Goal: Task Accomplishment & Management: Manage account settings

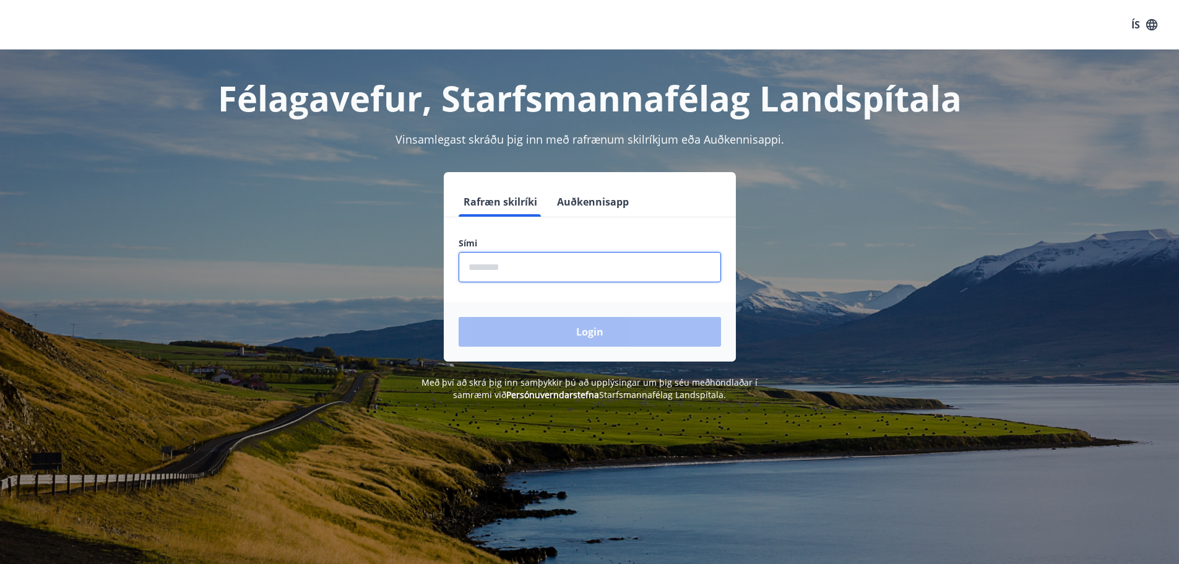
click at [502, 264] on input "phone" at bounding box center [590, 267] width 262 height 30
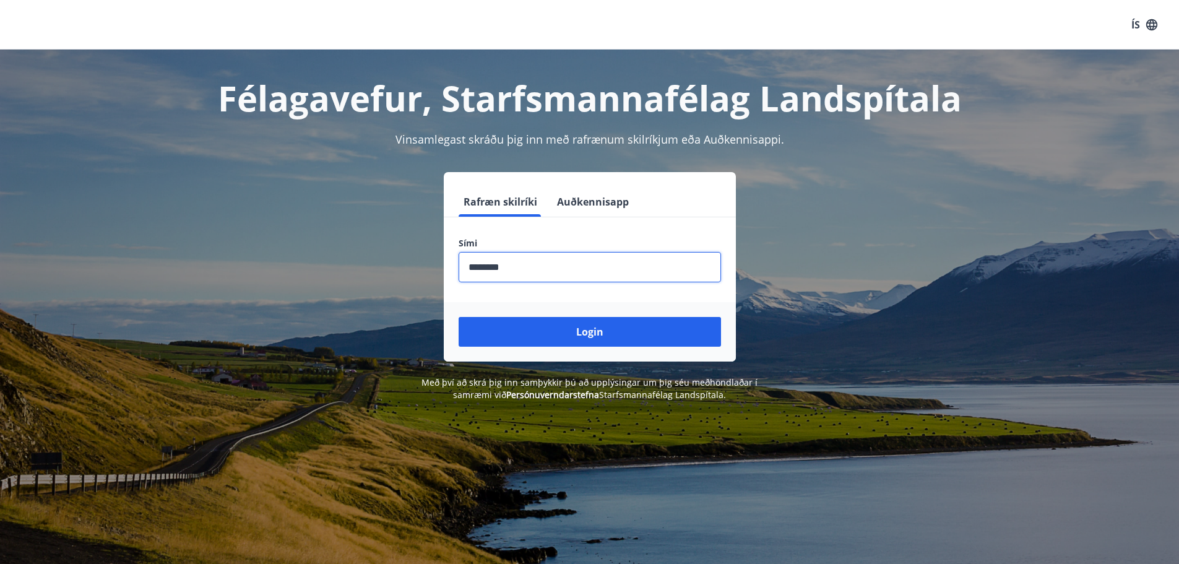
type input "********"
click at [459, 317] on button "Login" at bounding box center [590, 332] width 262 height 30
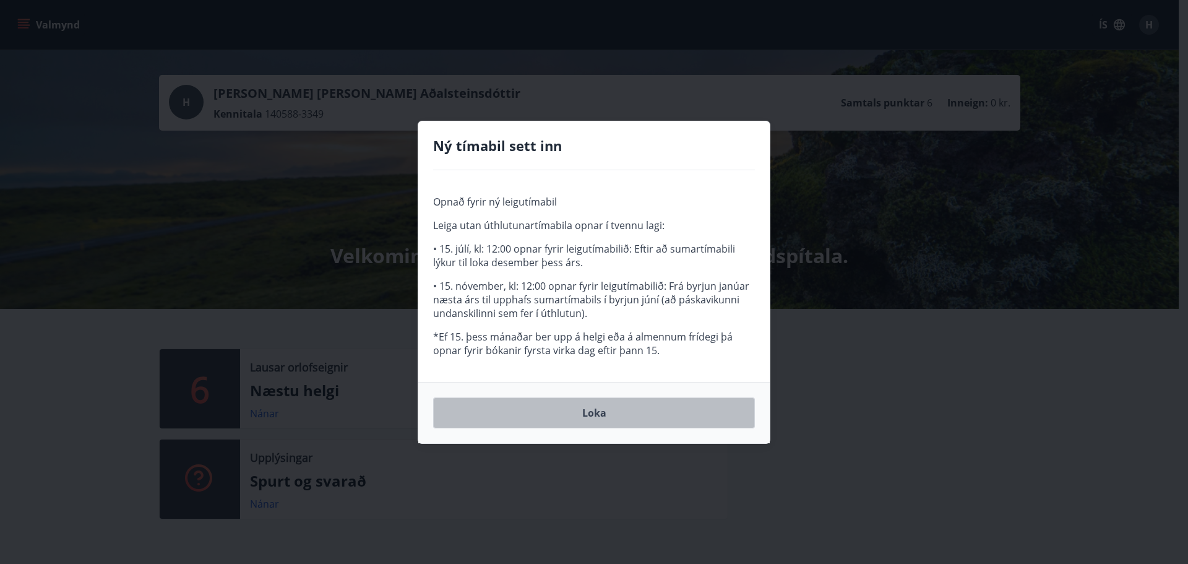
click at [668, 416] on button "Loka" at bounding box center [594, 412] width 322 height 31
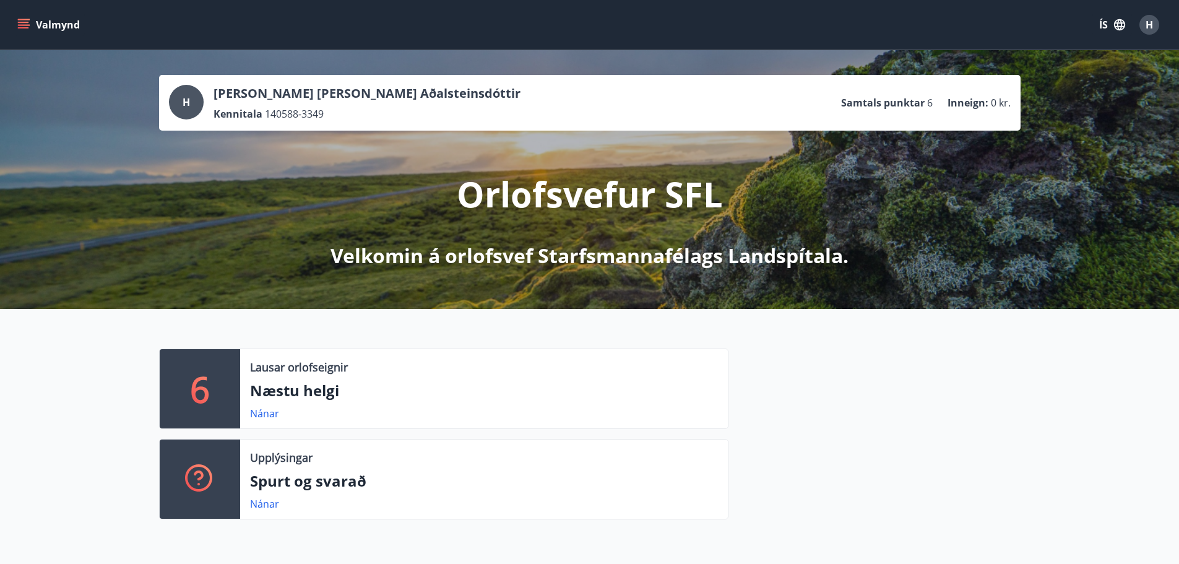
click at [30, 20] on button "Valmynd" at bounding box center [50, 25] width 70 height 22
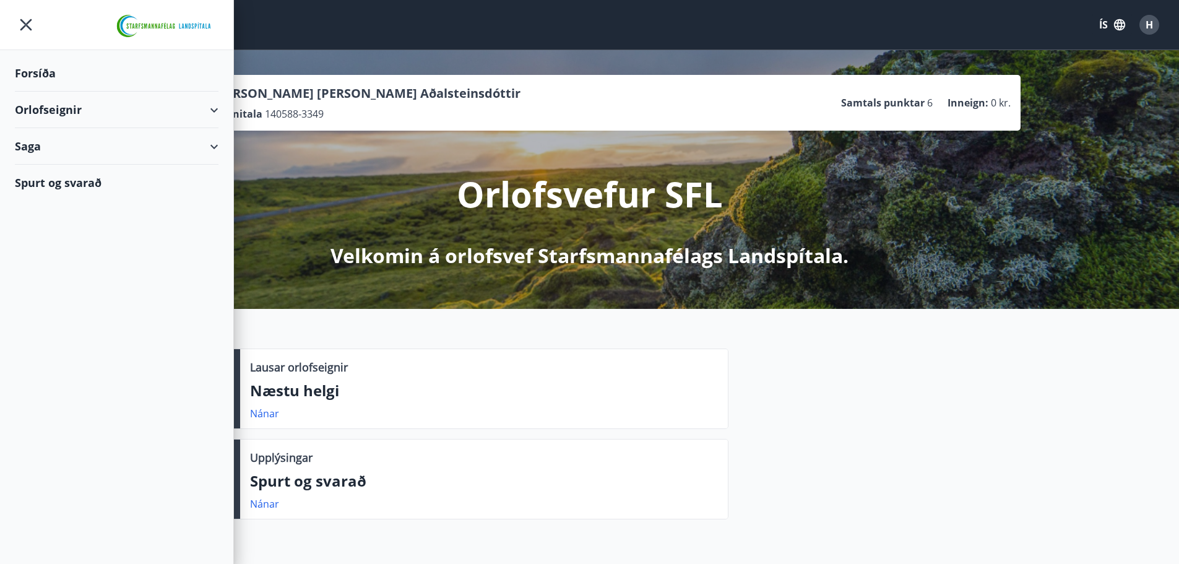
click at [122, 112] on div "Orlofseignir" at bounding box center [117, 110] width 204 height 37
click at [67, 141] on div "Framboð" at bounding box center [117, 141] width 184 height 26
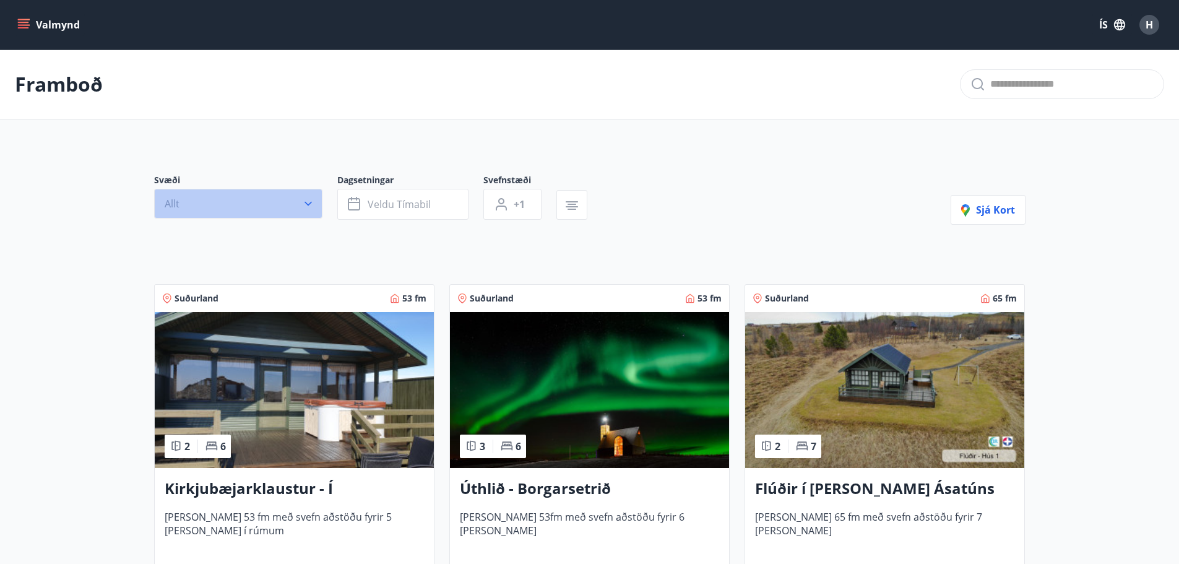
click at [284, 204] on button "Allt" at bounding box center [238, 204] width 168 height 30
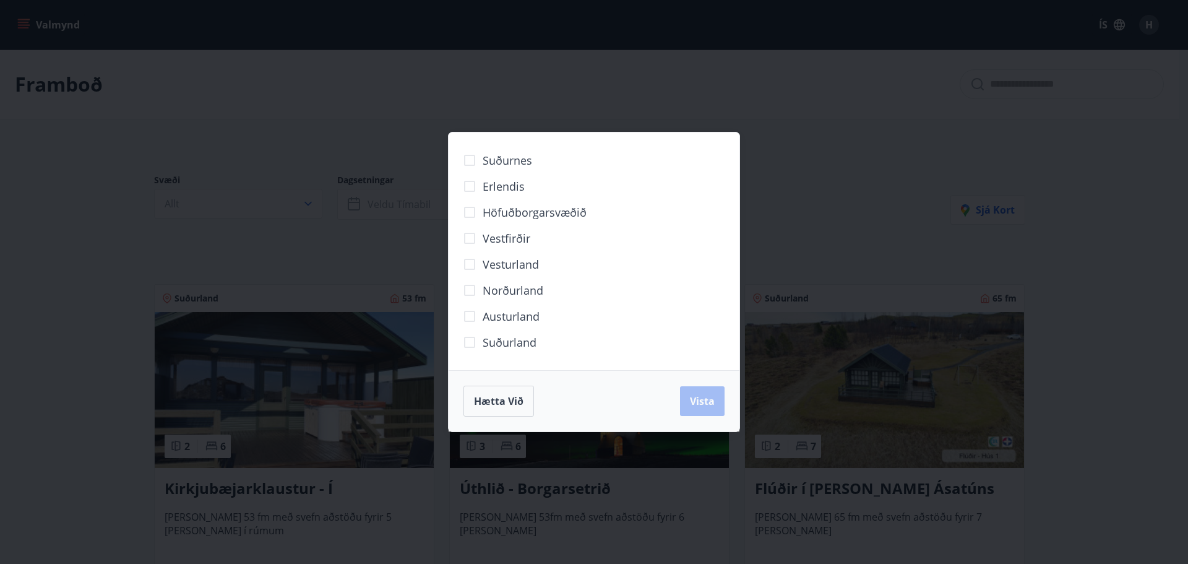
click at [500, 315] on span "Austurland" at bounding box center [511, 316] width 57 height 16
click at [699, 405] on span "Vista" at bounding box center [702, 401] width 25 height 14
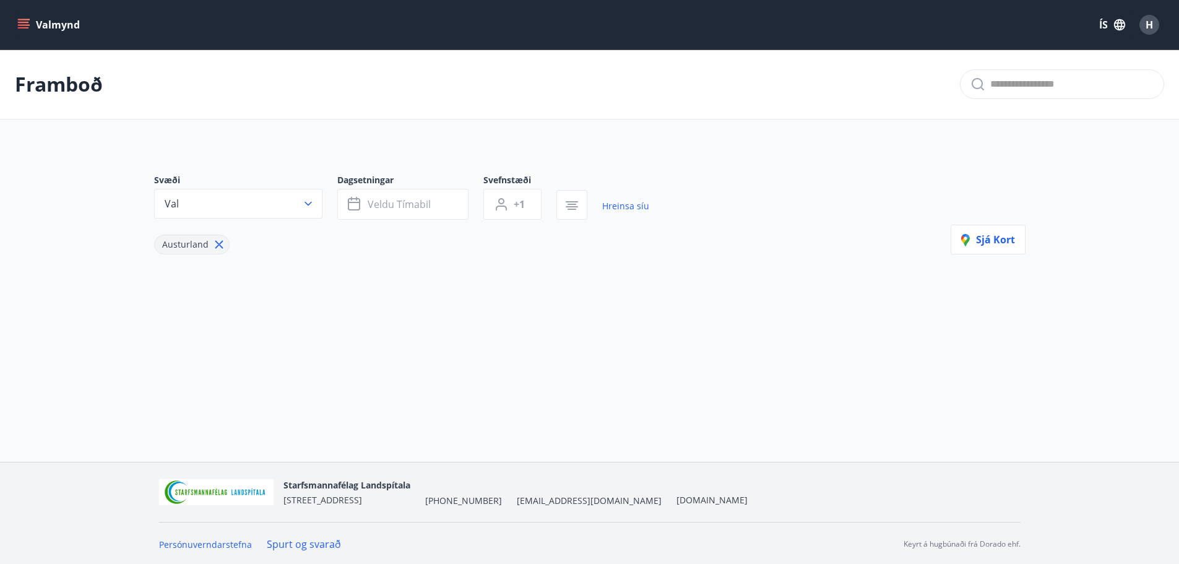
click at [219, 244] on icon at bounding box center [219, 245] width 14 height 14
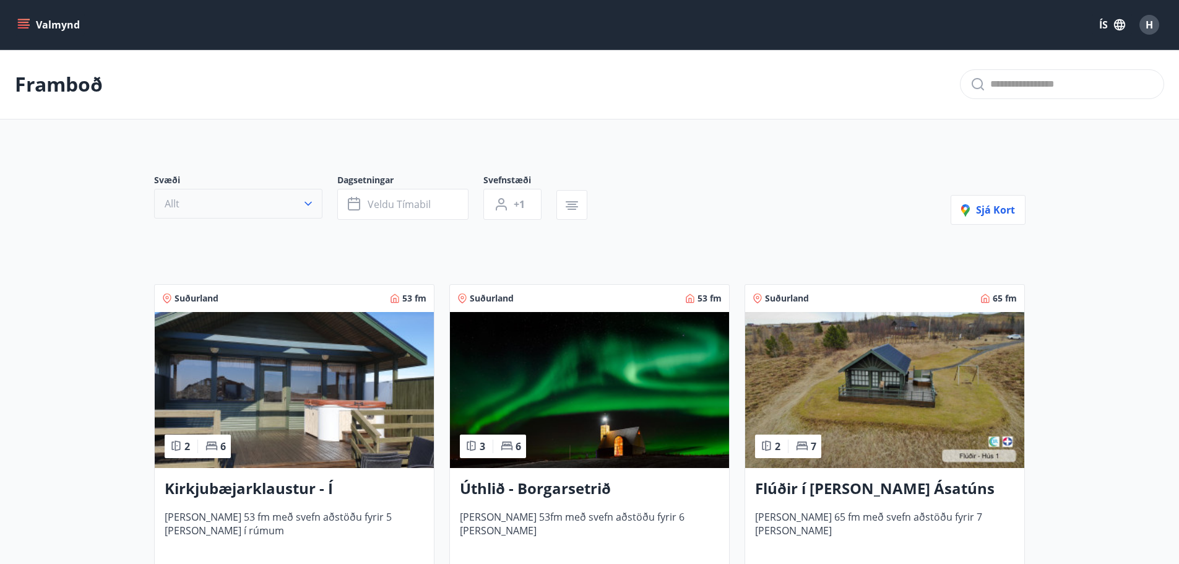
click at [282, 205] on button "Allt" at bounding box center [238, 204] width 168 height 30
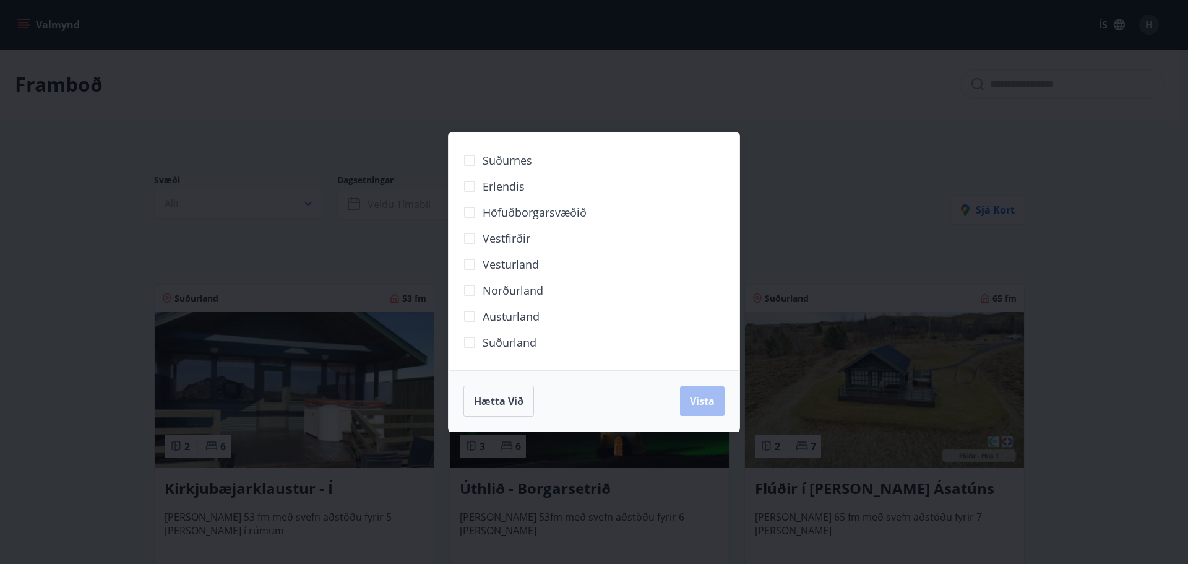
click at [506, 293] on span "Norðurland" at bounding box center [513, 290] width 61 height 16
click at [702, 397] on span "Vista" at bounding box center [702, 401] width 25 height 14
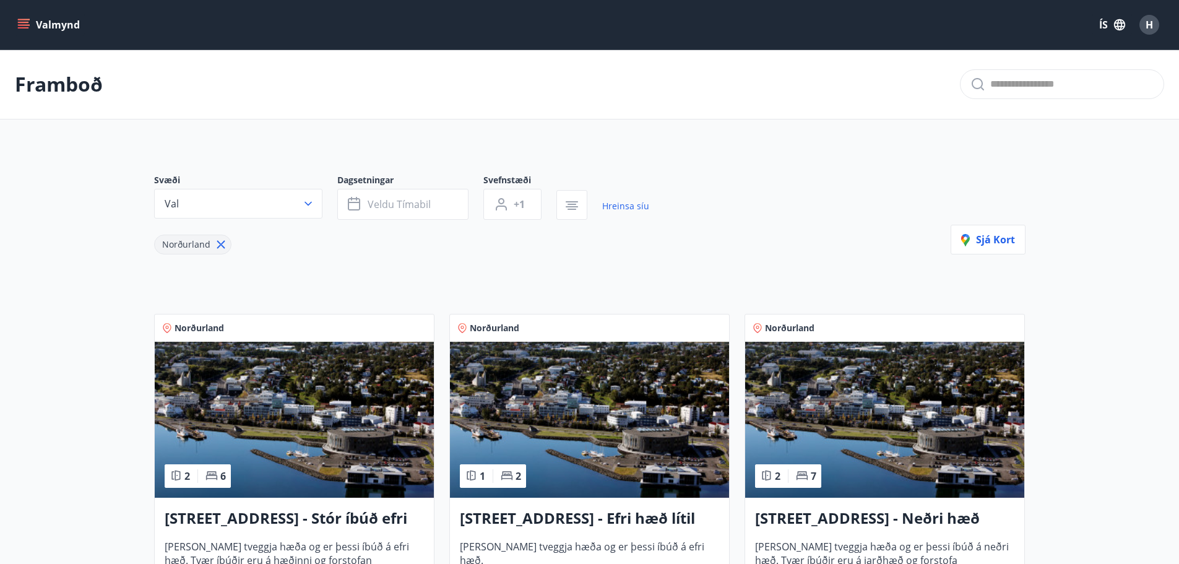
click at [67, 25] on button "Valmynd" at bounding box center [50, 25] width 70 height 22
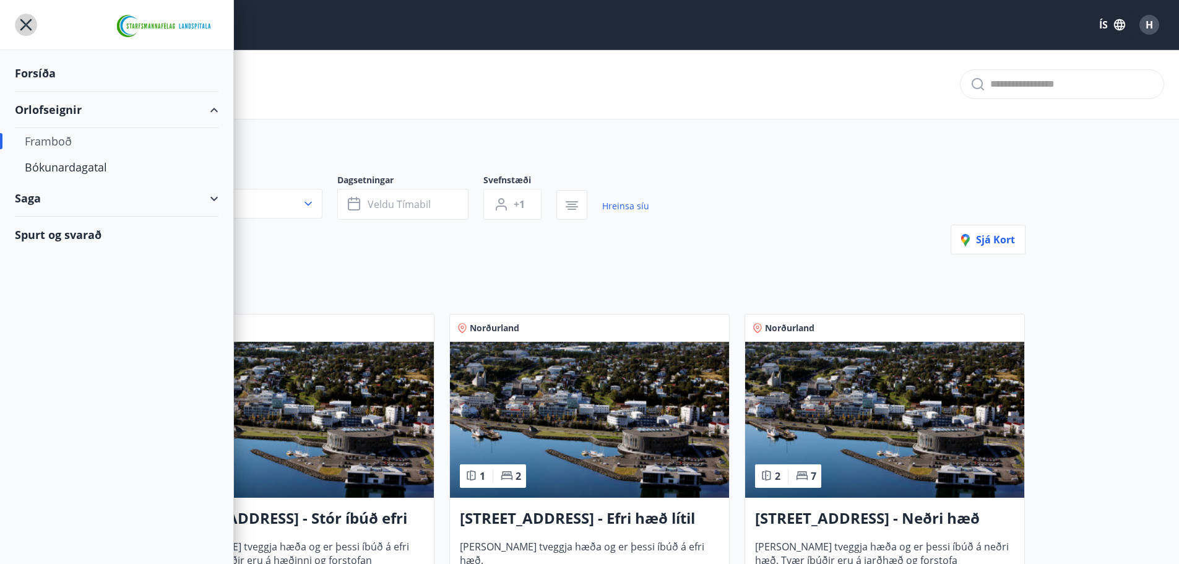
click at [24, 29] on icon "menu" at bounding box center [26, 25] width 22 height 22
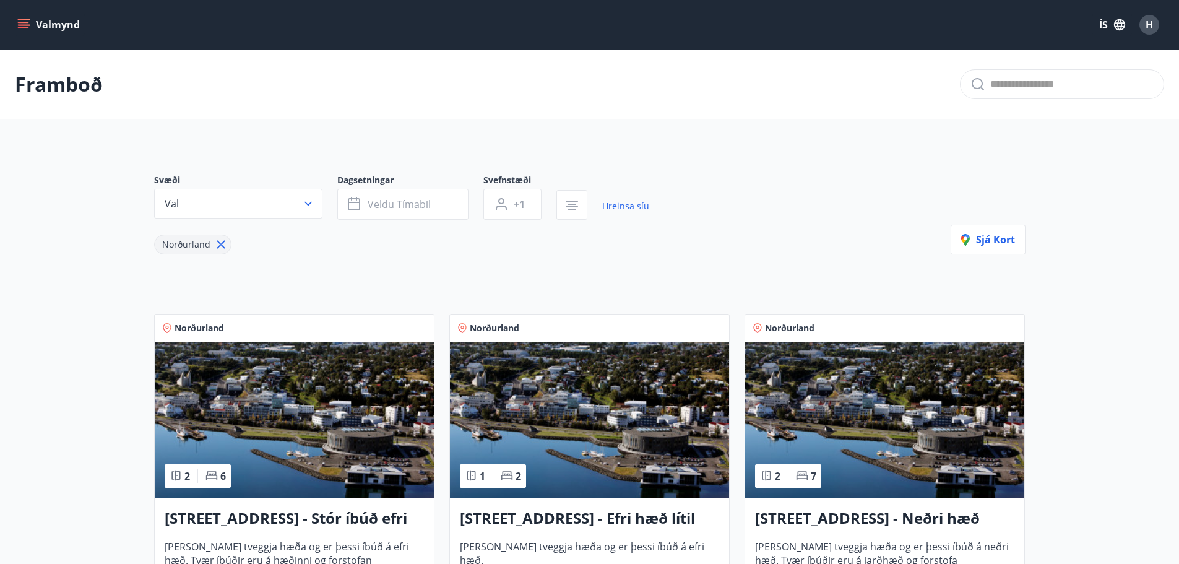
click at [1152, 27] on span "H" at bounding box center [1148, 25] width 7 height 14
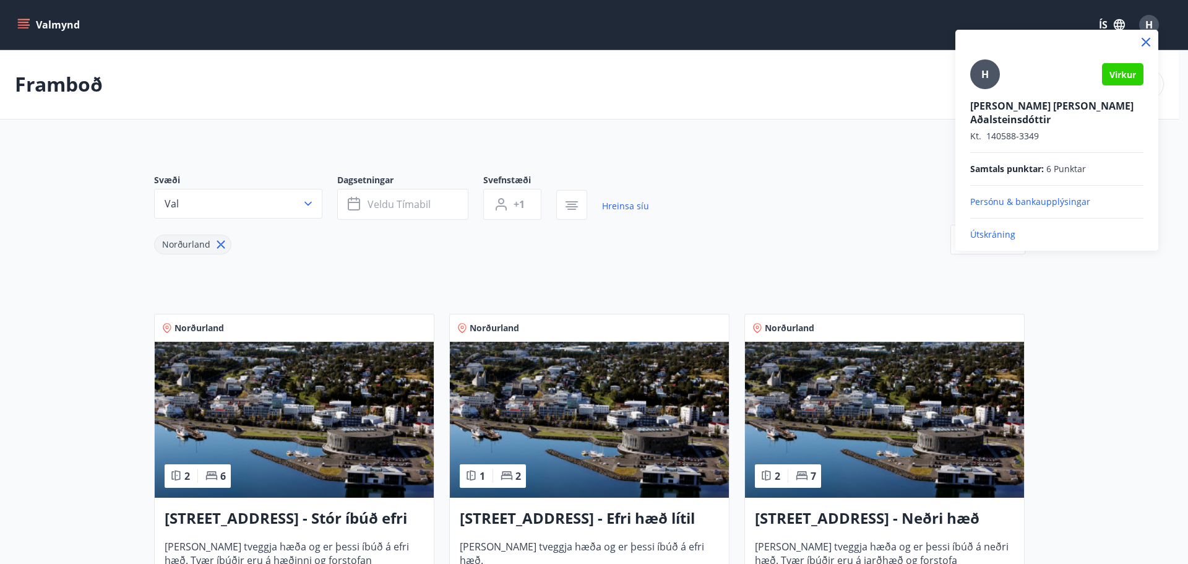
click at [990, 228] on p "Útskráning" at bounding box center [1056, 234] width 173 height 12
